Goal: Check status: Check status

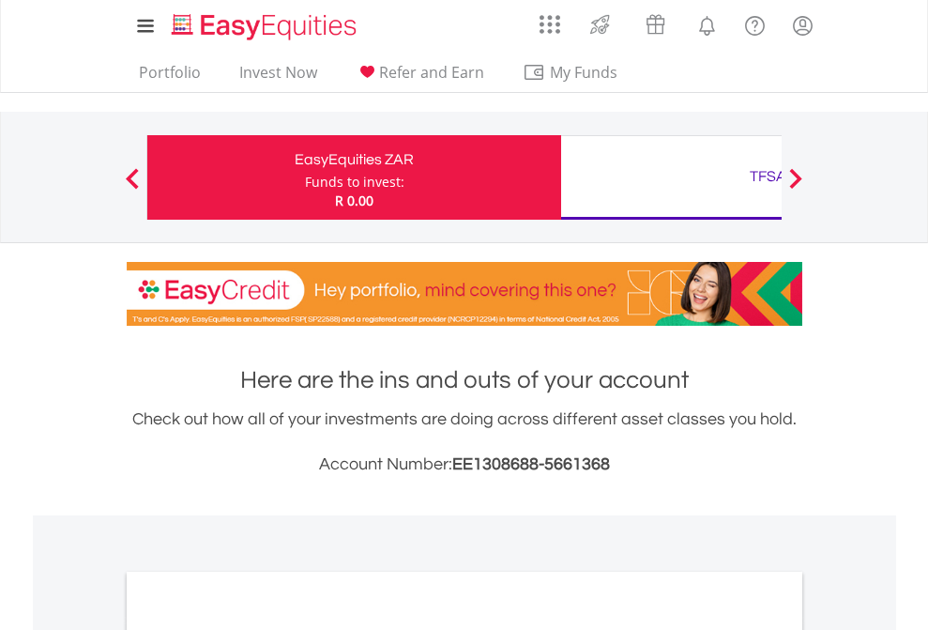
click at [305, 177] on div "Funds to invest:" at bounding box center [354, 182] width 99 height 19
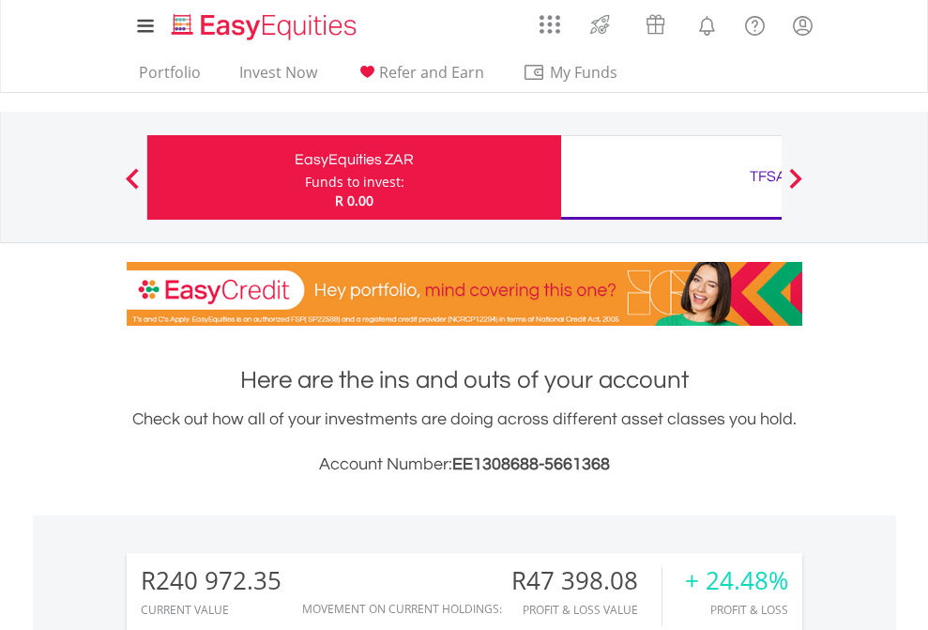
scroll to position [180, 295]
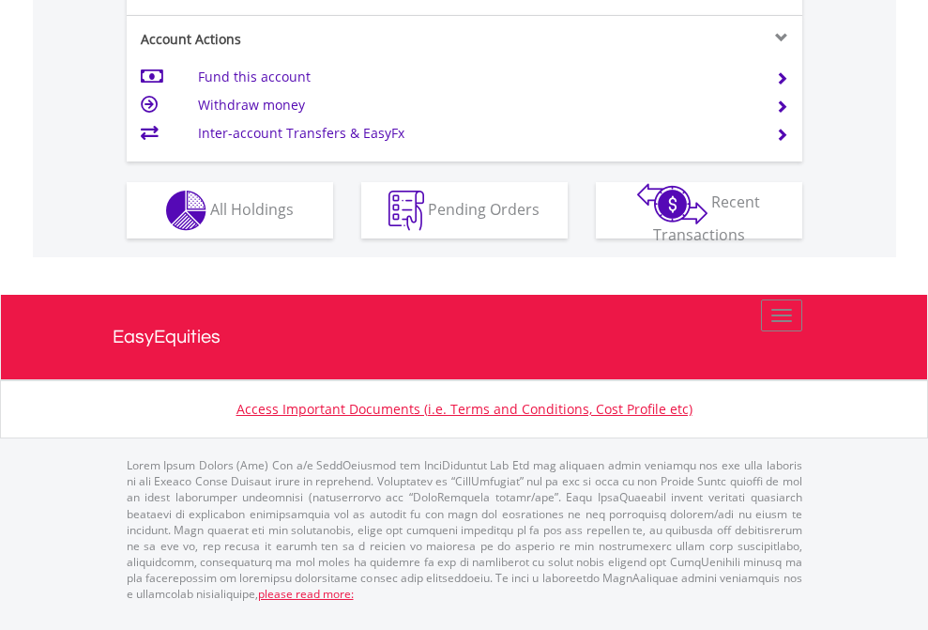
scroll to position [1712, 0]
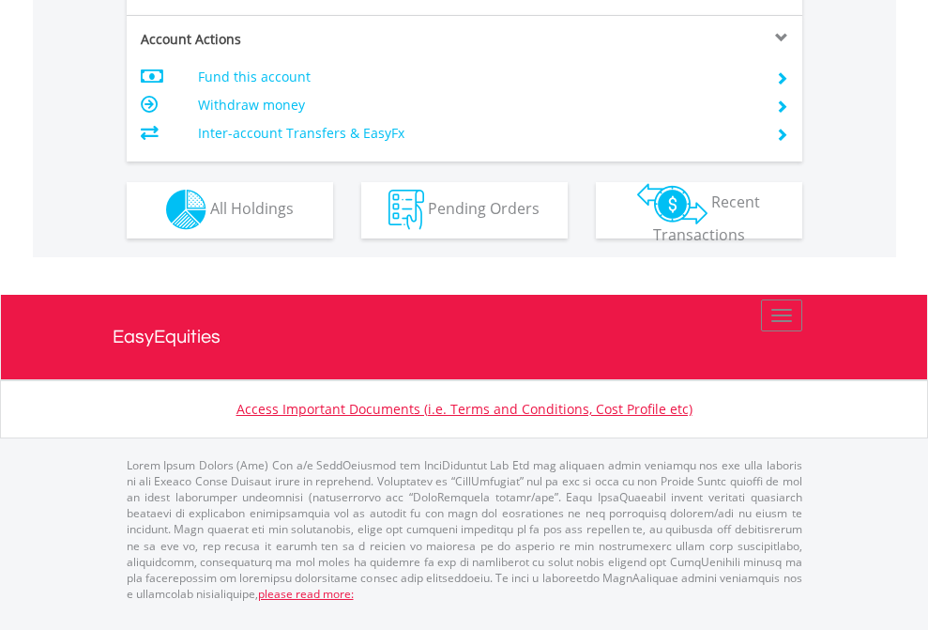
scroll to position [1754, 0]
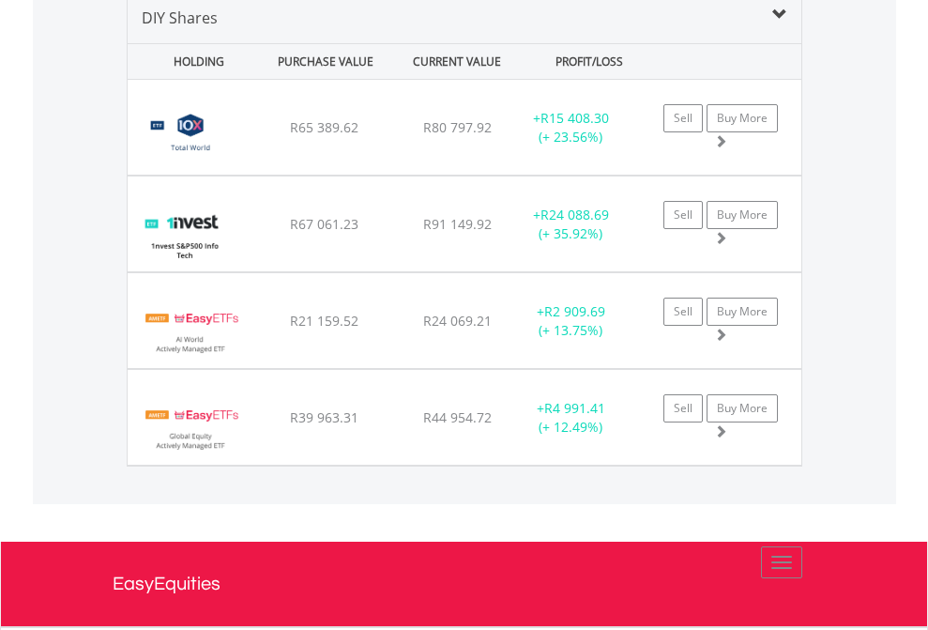
scroll to position [1814, 0]
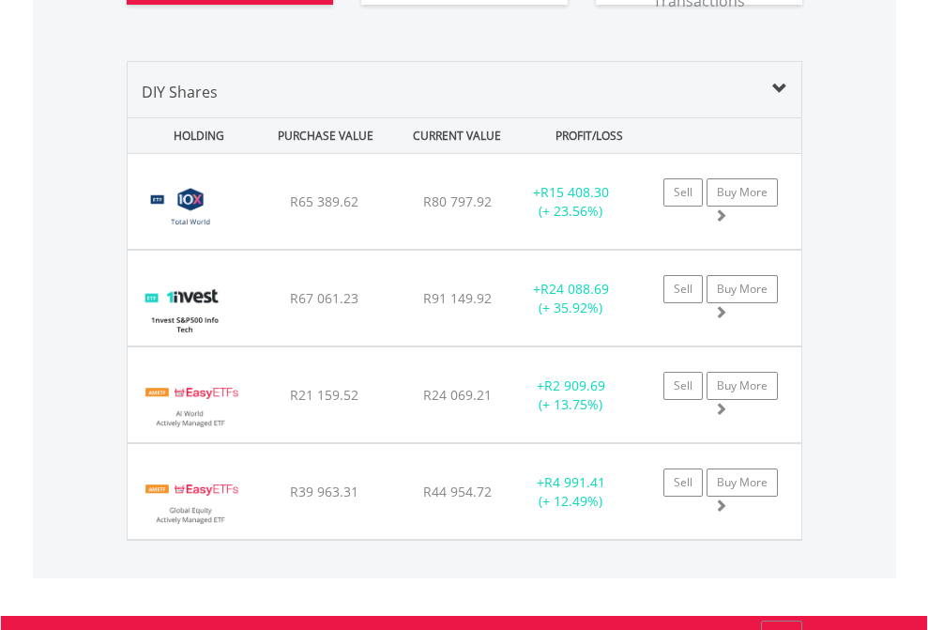
scroll to position [180, 295]
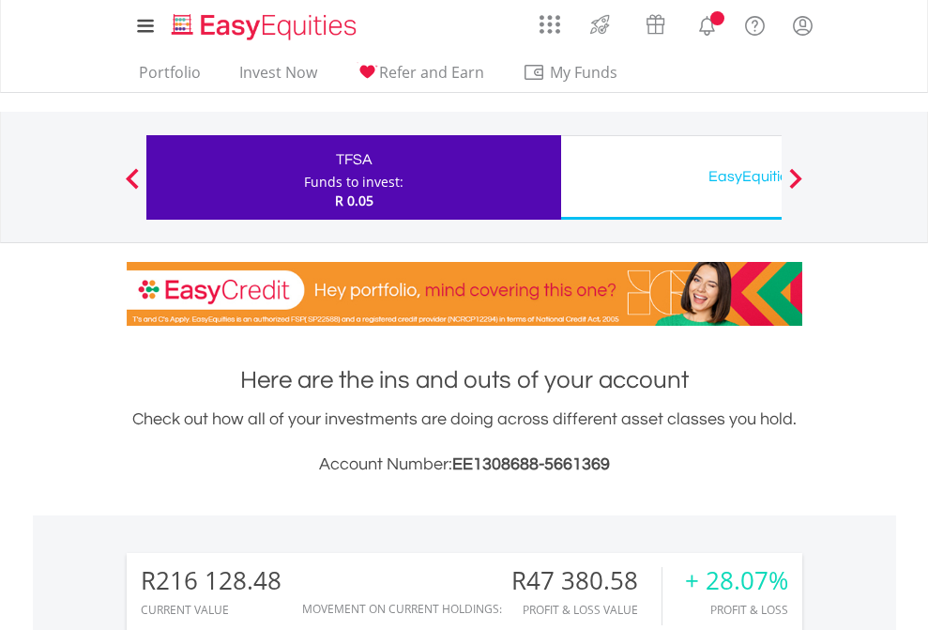
scroll to position [180, 295]
click at [671, 177] on div "EasyEquities USD" at bounding box center [767, 176] width 391 height 26
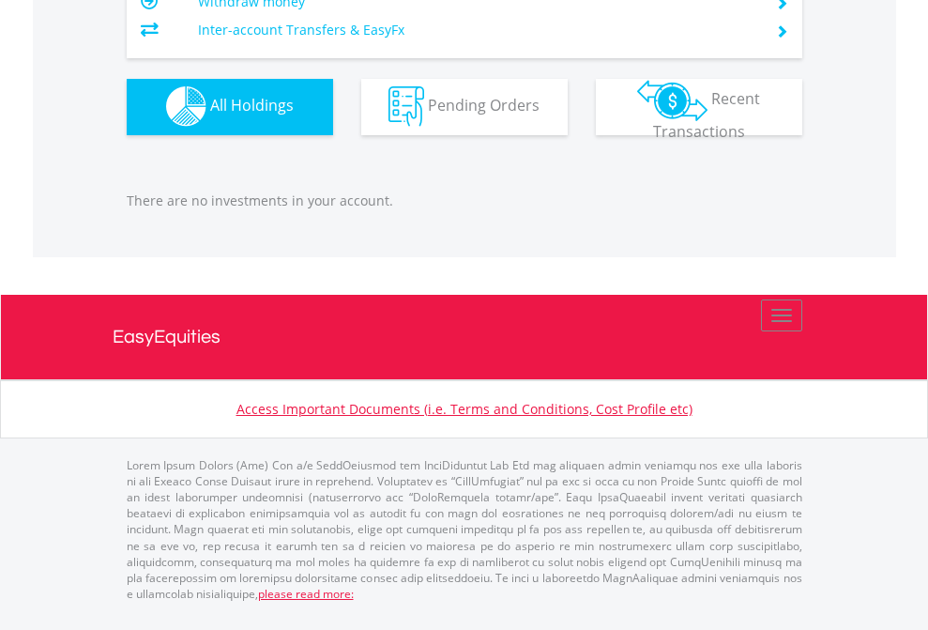
scroll to position [180, 295]
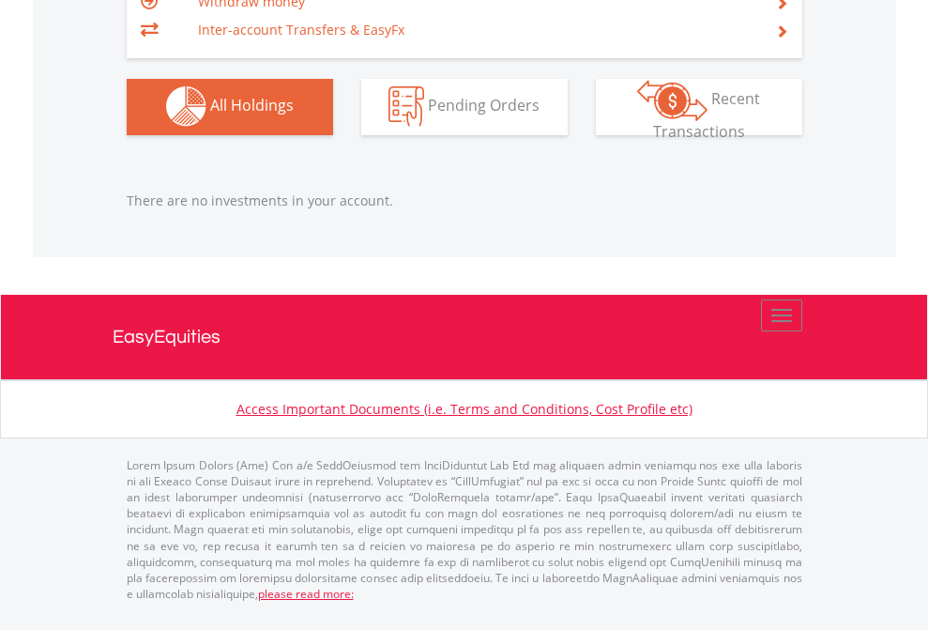
scroll to position [180, 295]
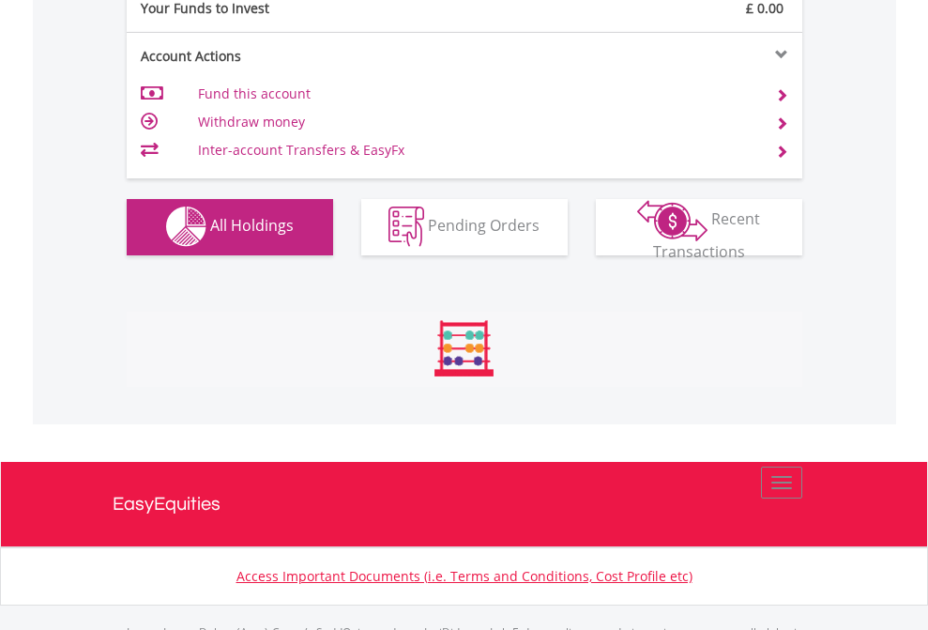
scroll to position [1858, 0]
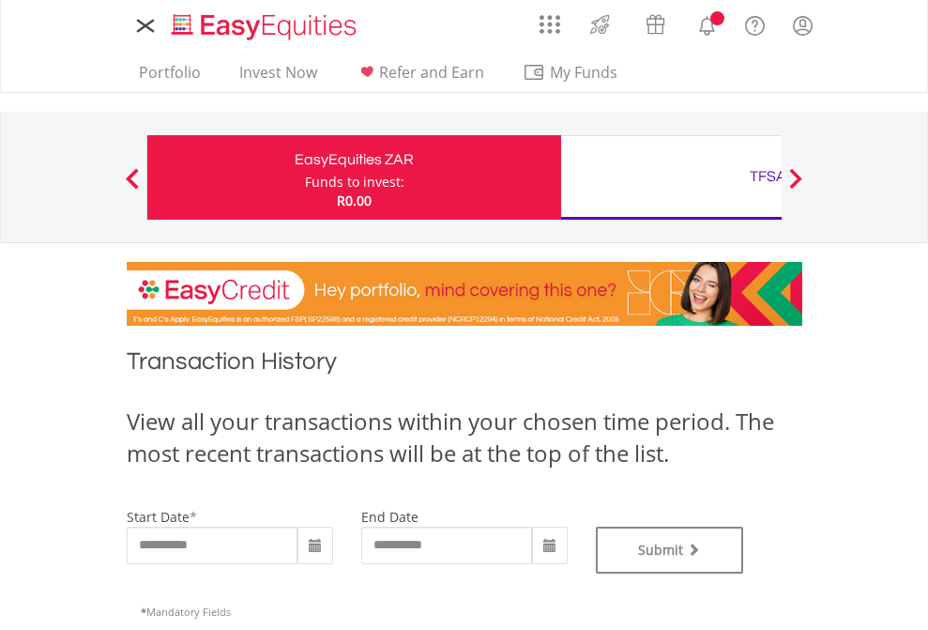
type input "**********"
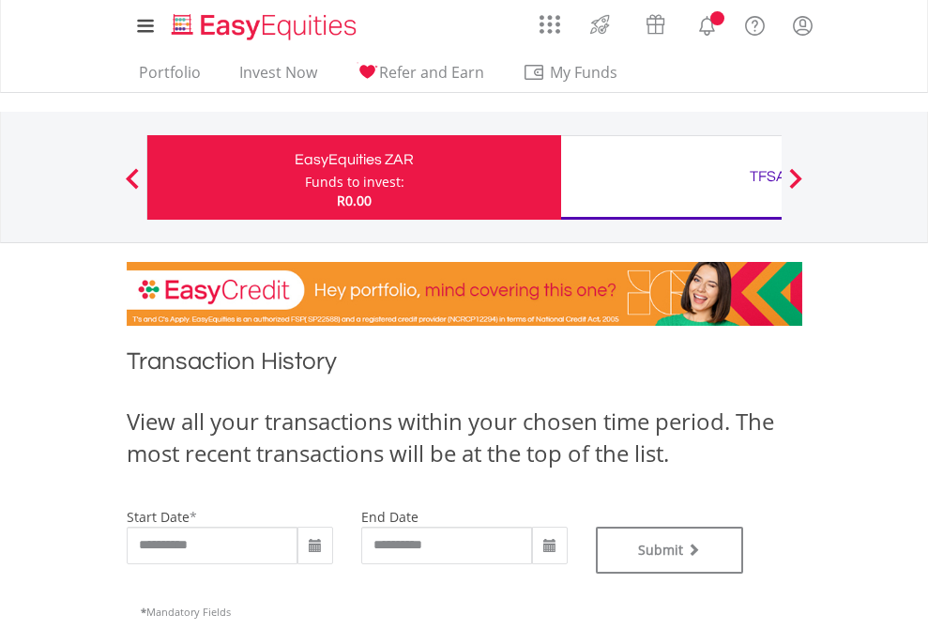
click at [671, 177] on div "TFSA" at bounding box center [767, 176] width 391 height 26
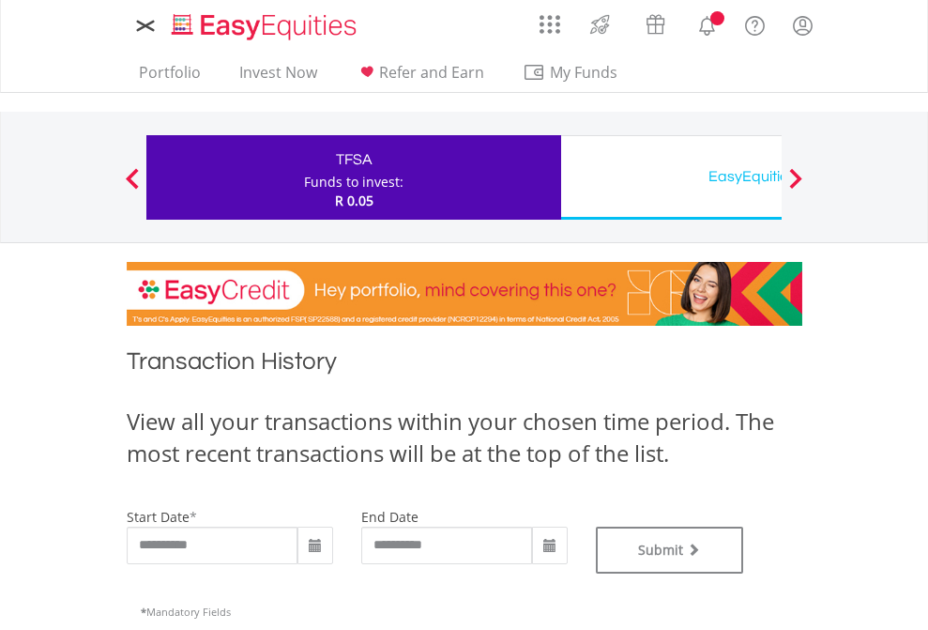
type input "**********"
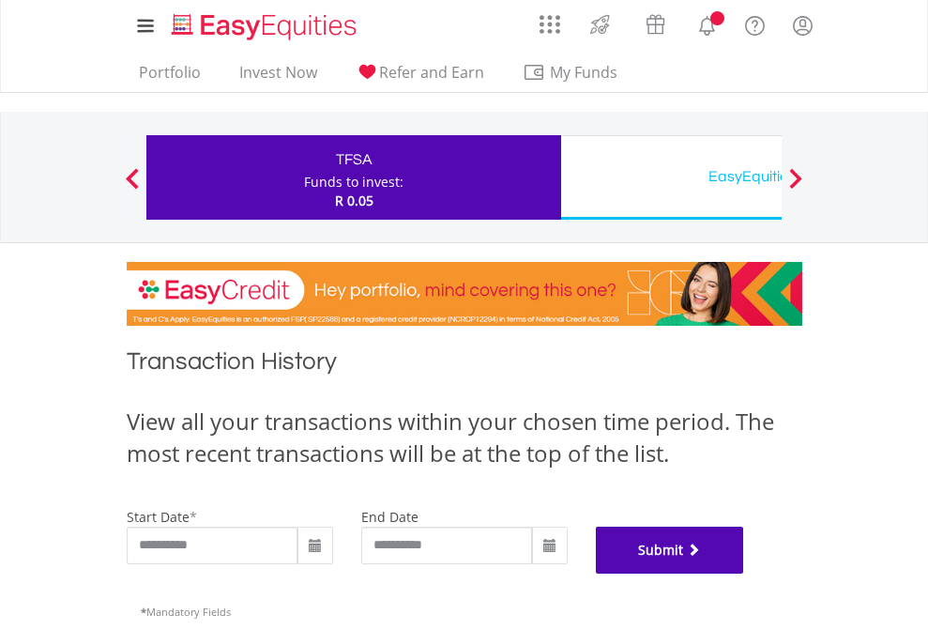
click at [744, 573] on button "Submit" at bounding box center [670, 549] width 148 height 47
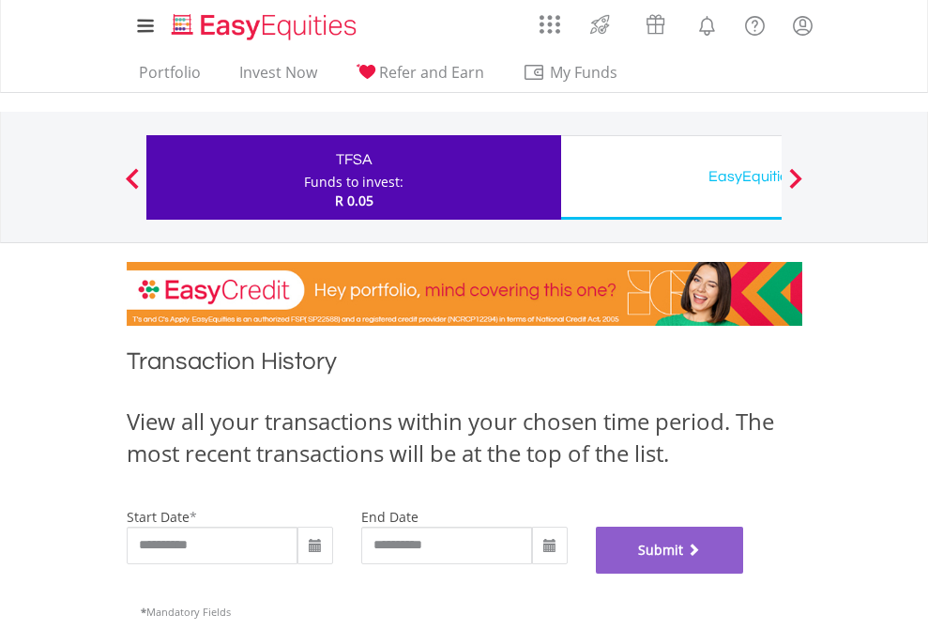
scroll to position [761, 0]
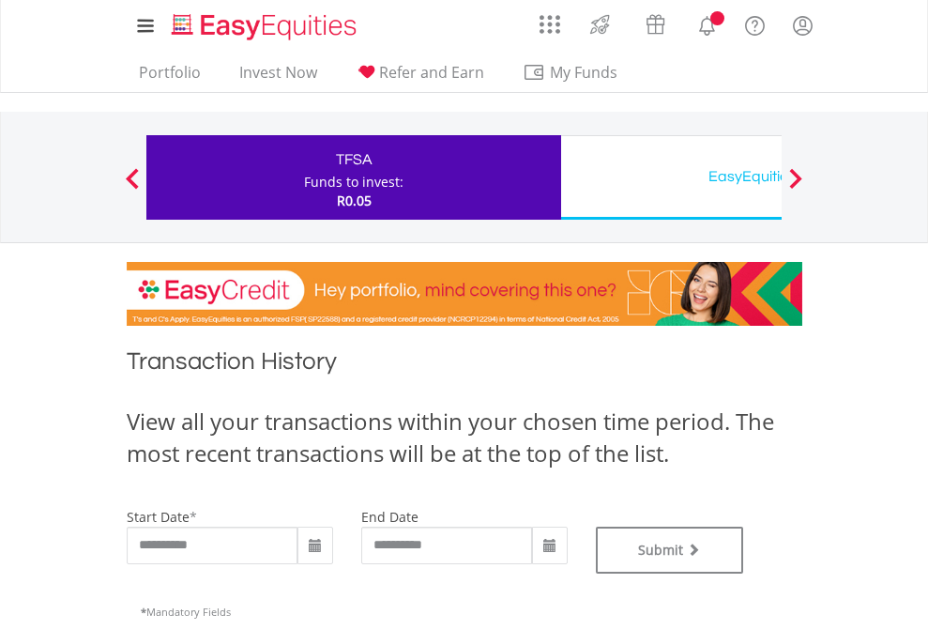
click at [671, 177] on div "EasyEquities USD" at bounding box center [767, 176] width 391 height 26
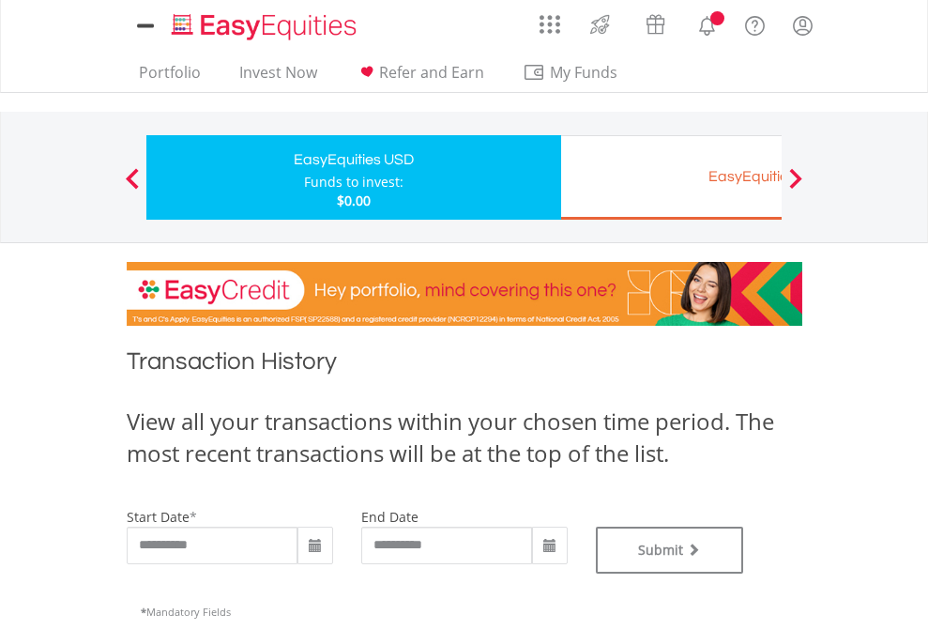
type input "**********"
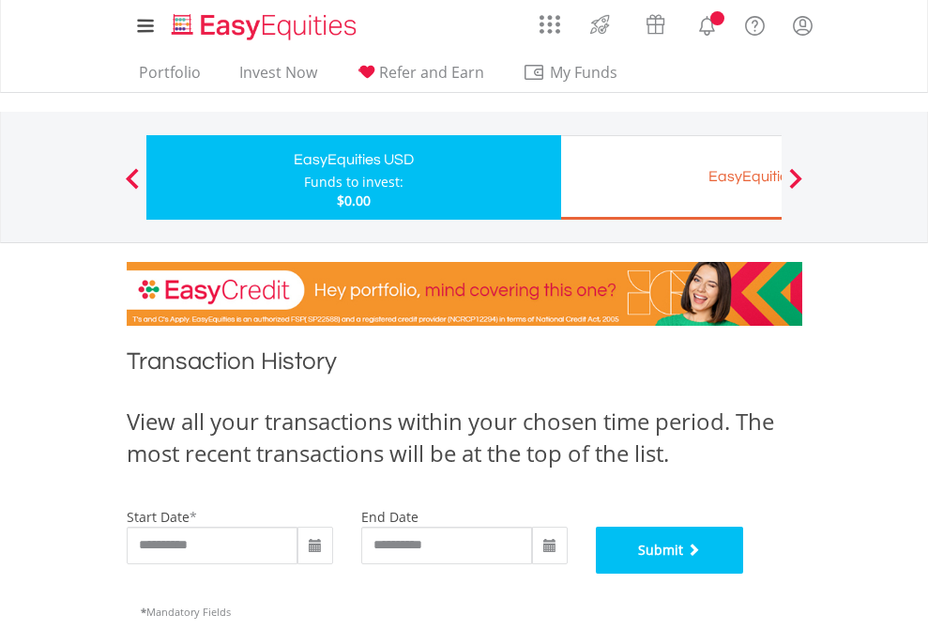
click at [744, 573] on button "Submit" at bounding box center [670, 549] width 148 height 47
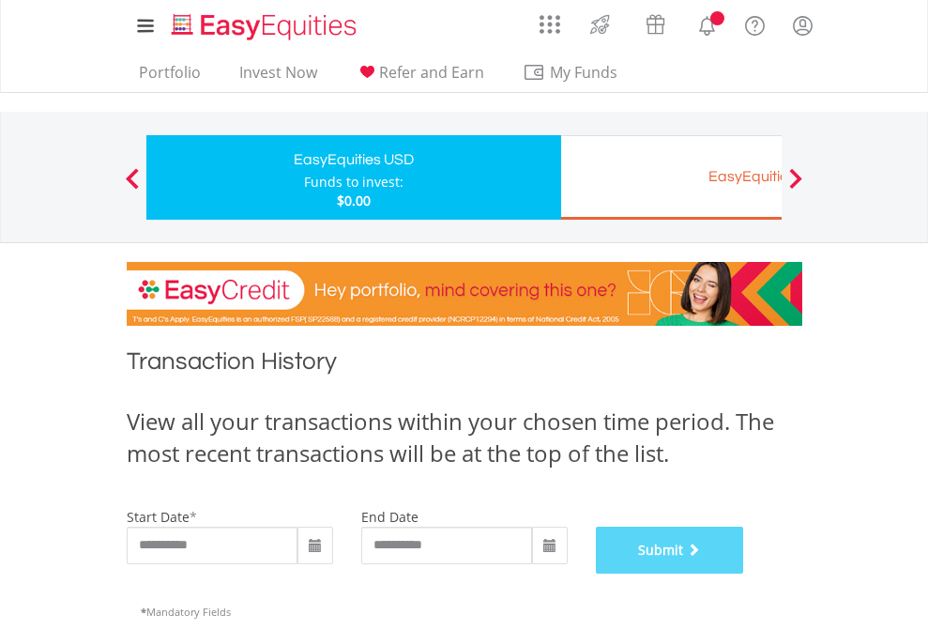
scroll to position [761, 0]
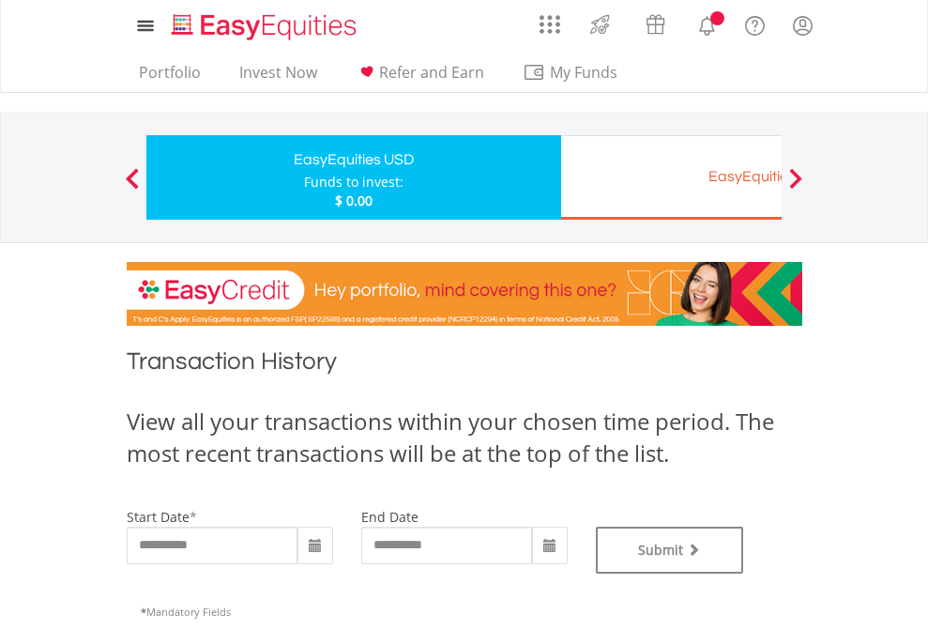
click at [671, 177] on div "EasyEquities EUR" at bounding box center [767, 176] width 391 height 26
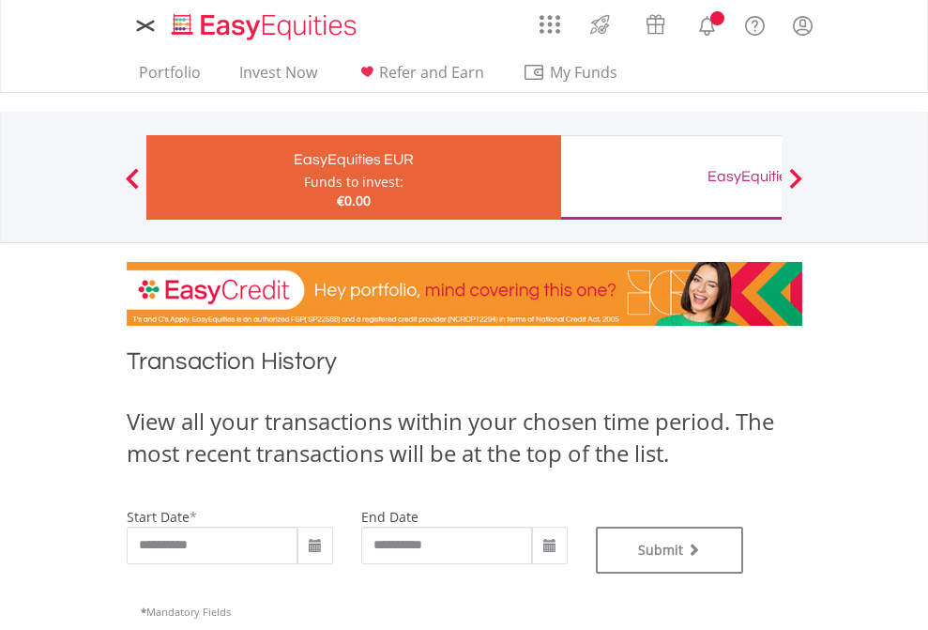
type input "**********"
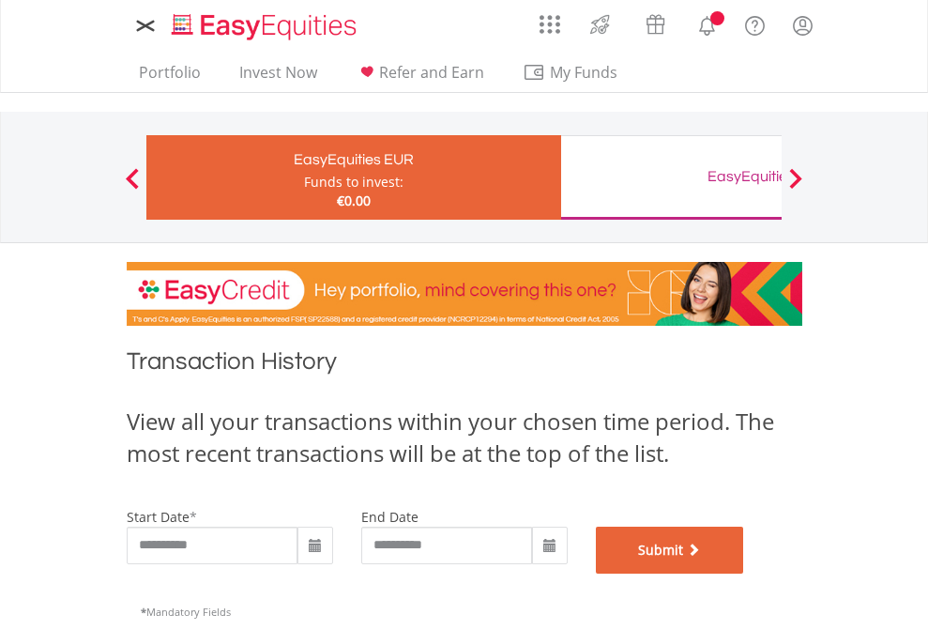
click at [744, 573] on button "Submit" at bounding box center [670, 549] width 148 height 47
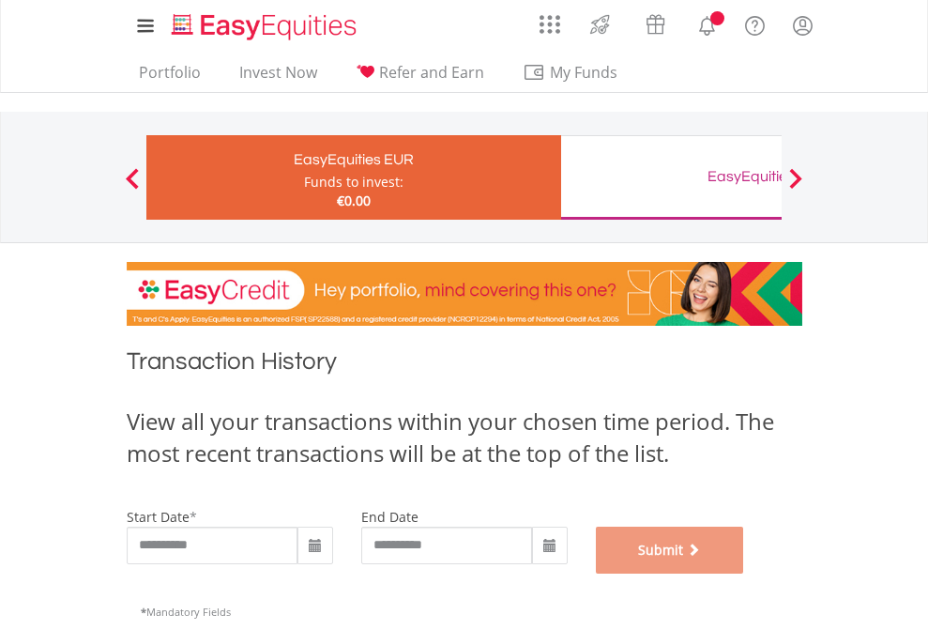
scroll to position [761, 0]
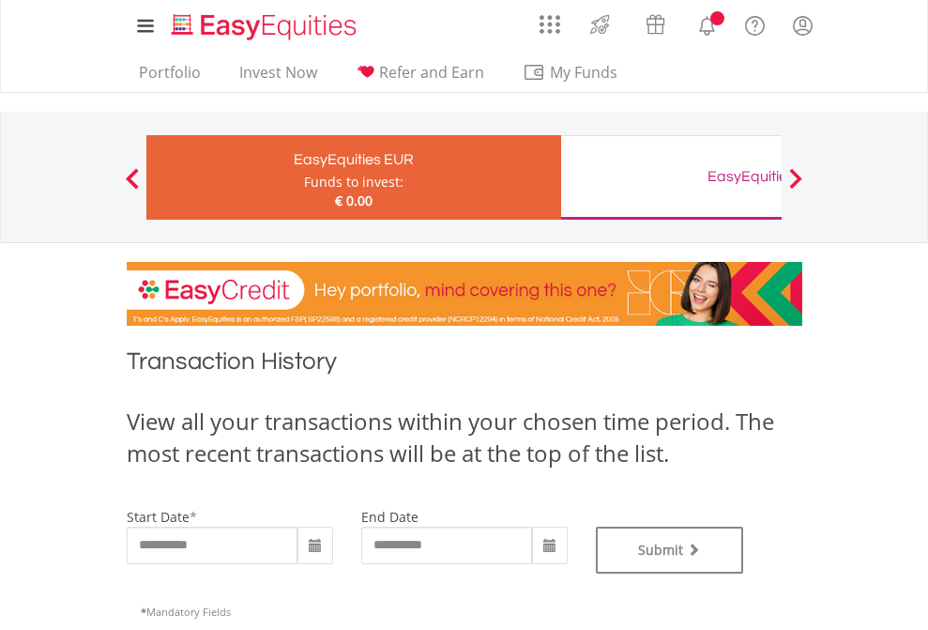
click at [671, 177] on div "EasyEquities GBP" at bounding box center [767, 176] width 391 height 26
type input "**********"
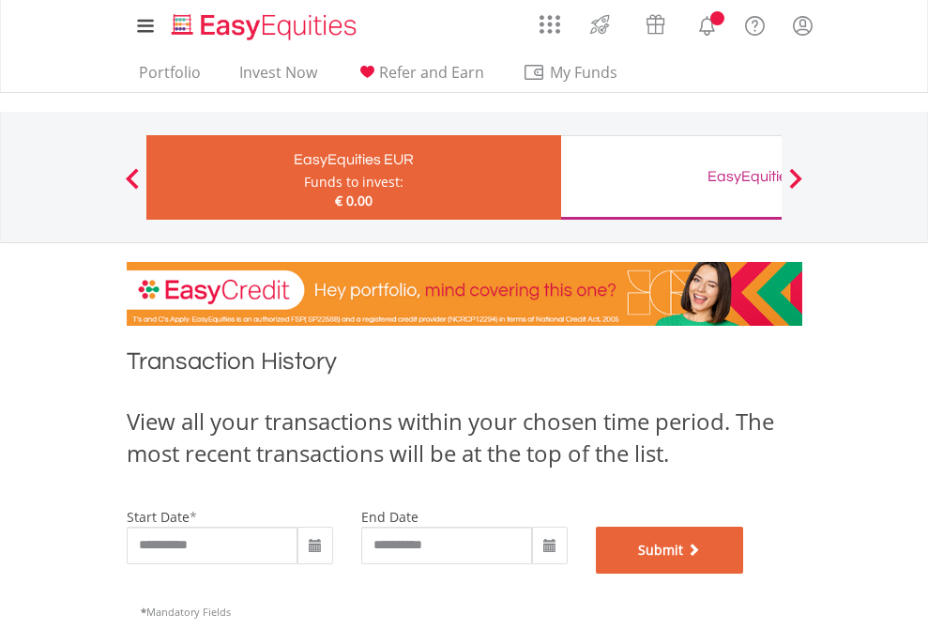
click at [744, 573] on button "Submit" at bounding box center [670, 549] width 148 height 47
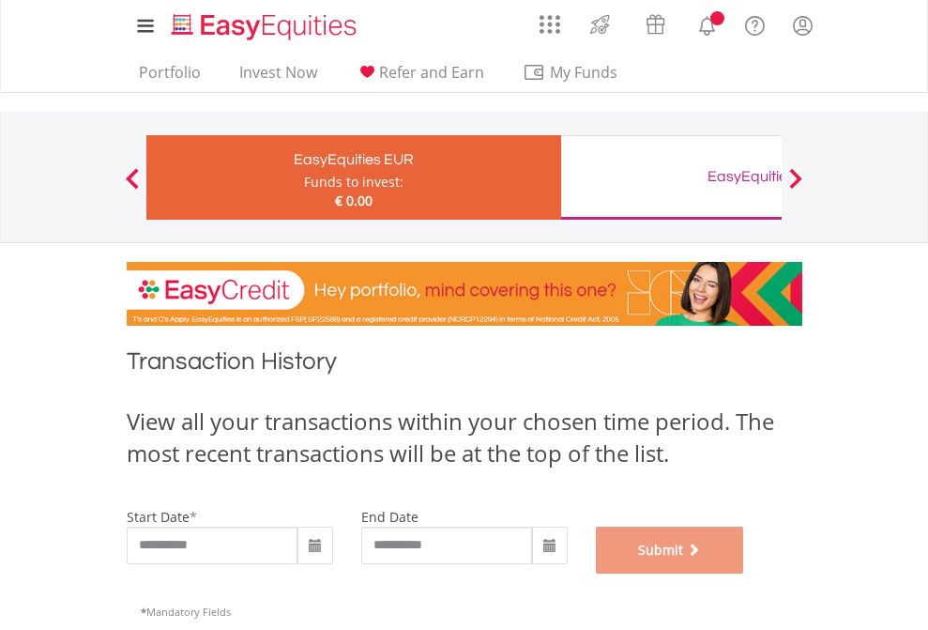
scroll to position [761, 0]
